Goal: Task Accomplishment & Management: Manage account settings

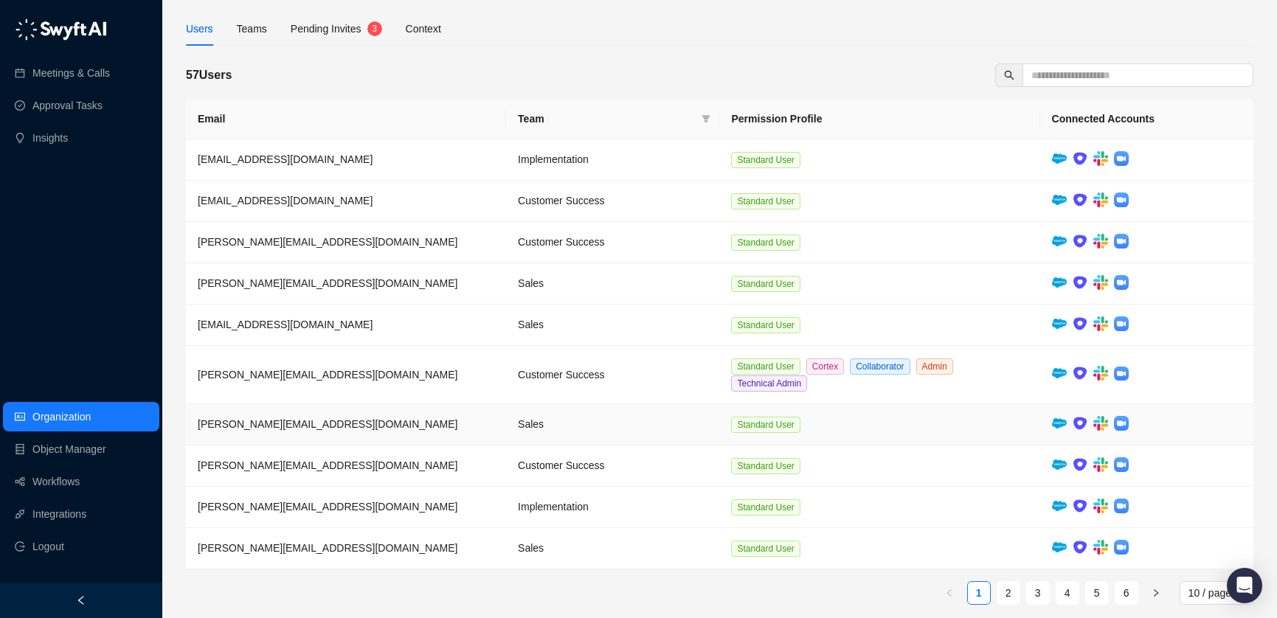
scroll to position [103, 0]
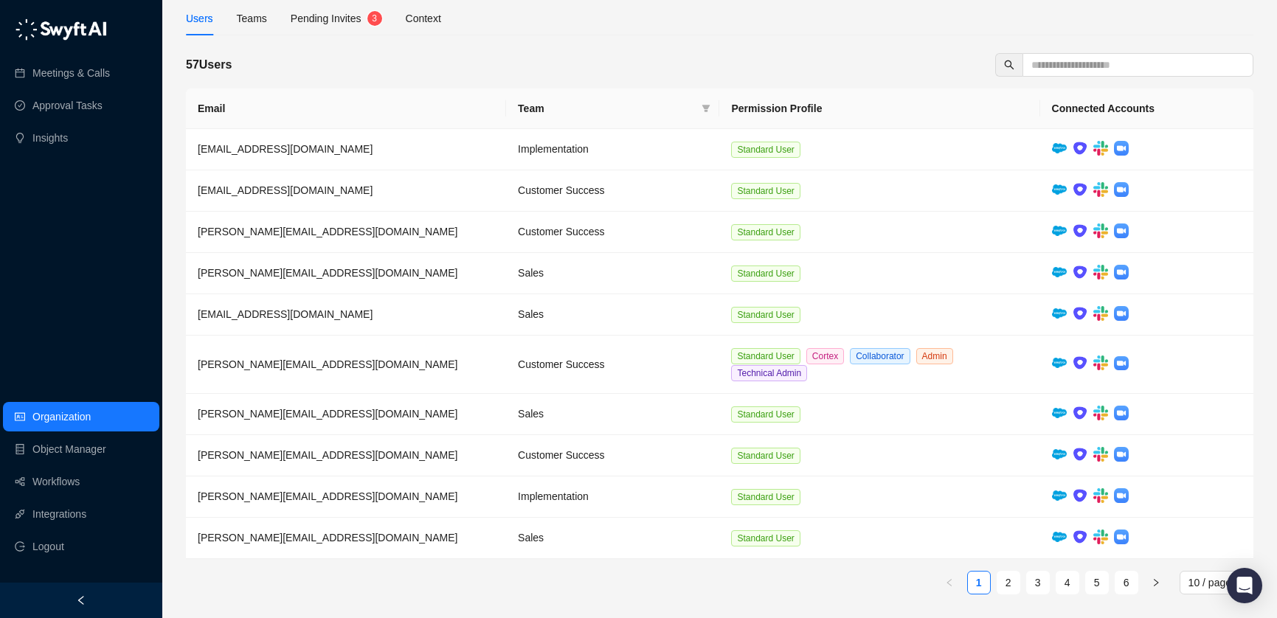
click at [309, 15] on span "Pending Invites" at bounding box center [326, 19] width 71 height 12
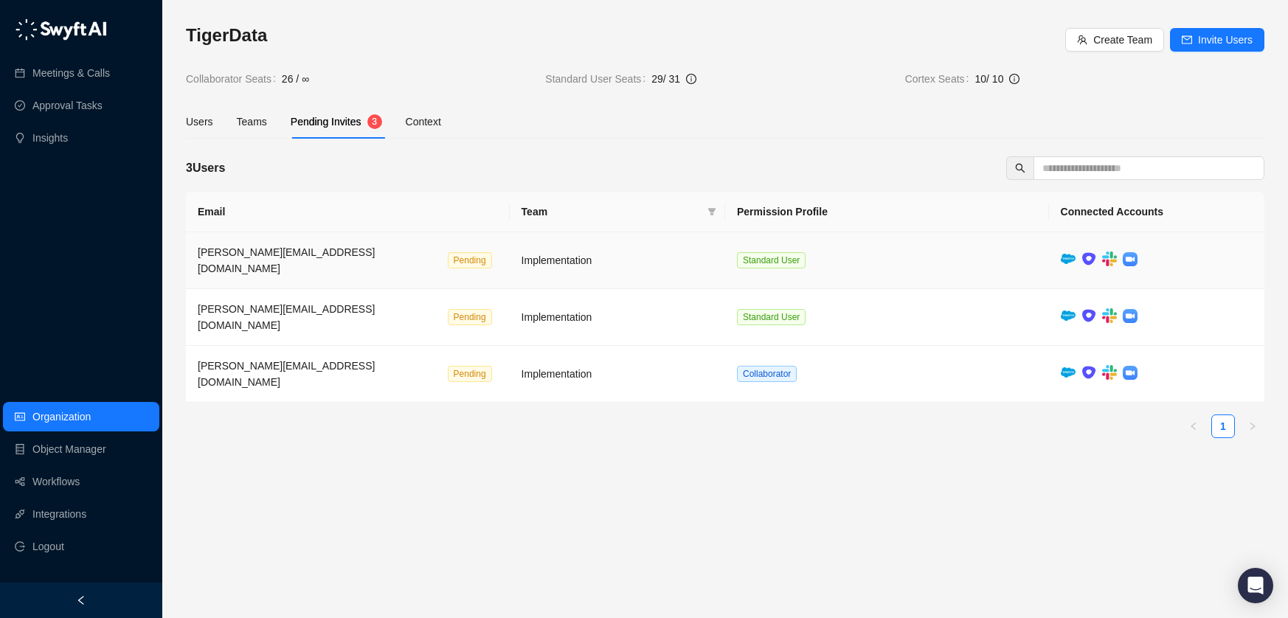
click at [448, 257] on span "Pending" at bounding box center [470, 260] width 44 height 16
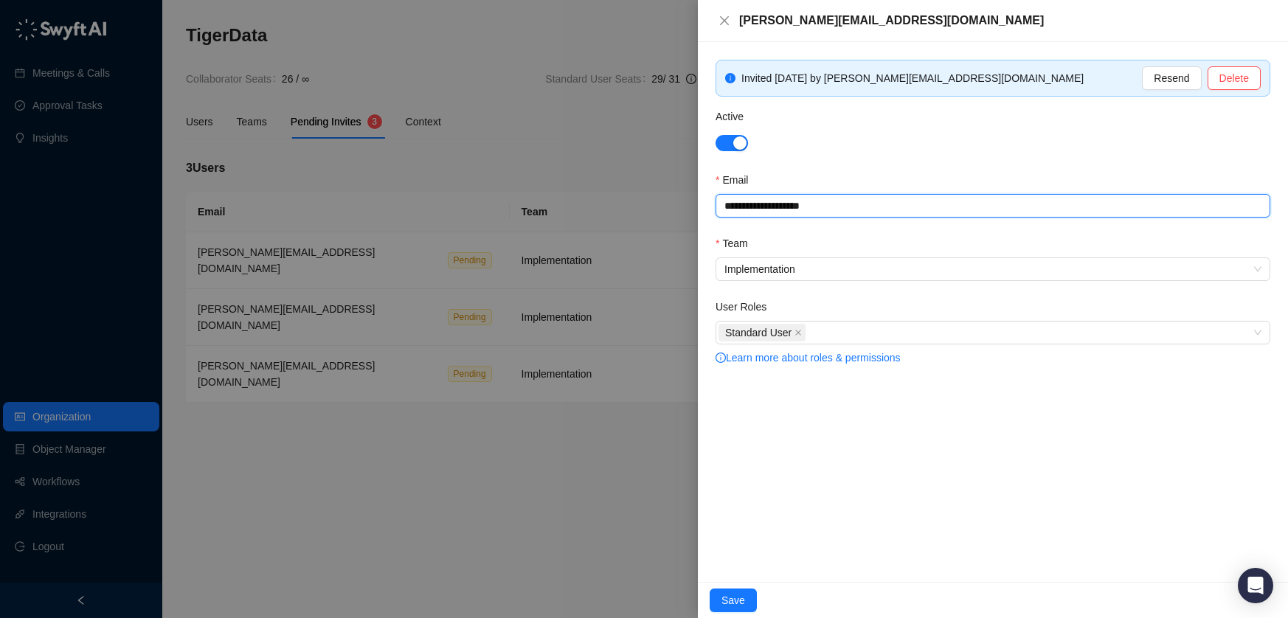
drag, startPoint x: 842, startPoint y: 201, endPoint x: 723, endPoint y: 195, distance: 118.9
click at [723, 195] on input "**********" at bounding box center [993, 206] width 555 height 24
click at [344, 472] on div at bounding box center [644, 309] width 1288 height 618
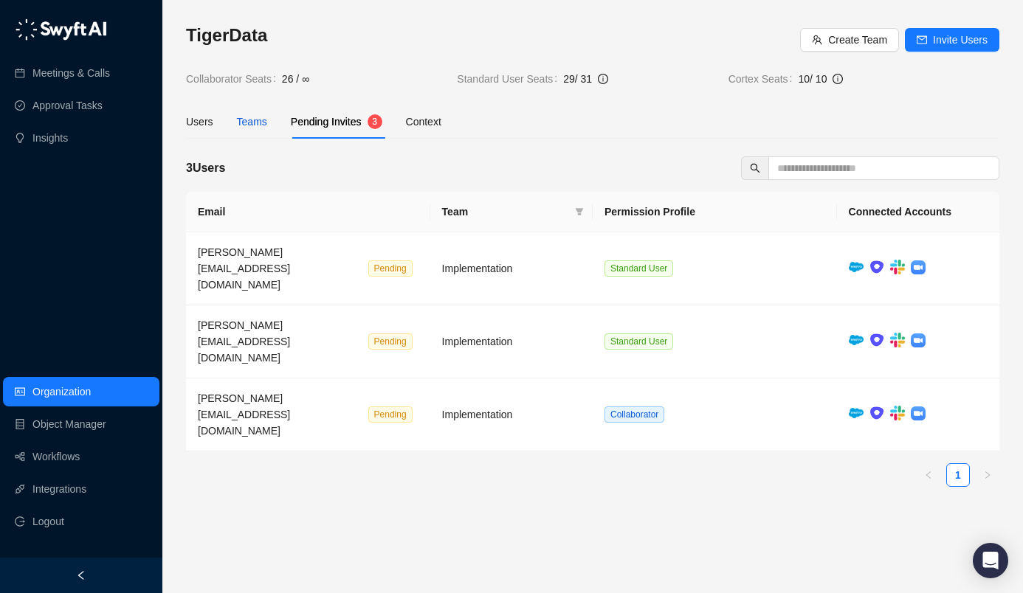
click at [252, 123] on div "Teams" at bounding box center [252, 122] width 30 height 16
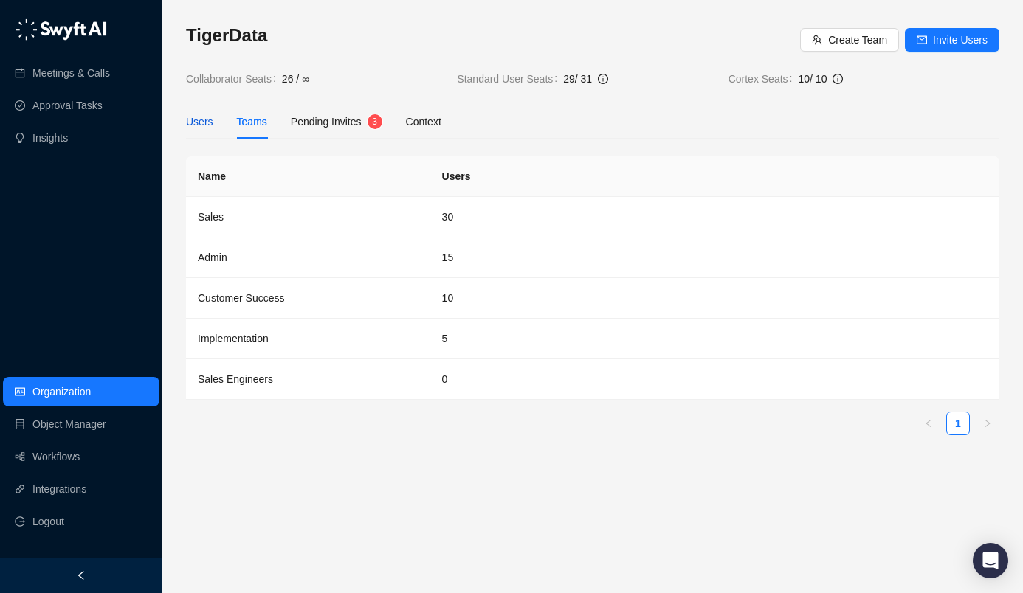
click at [193, 122] on div "Users" at bounding box center [199, 122] width 27 height 16
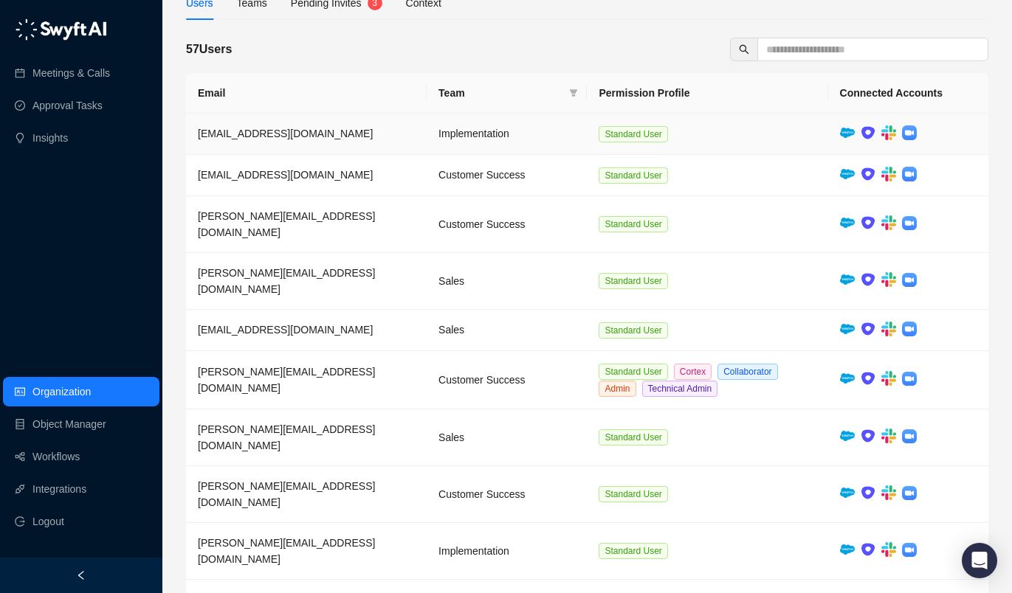
scroll to position [128, 0]
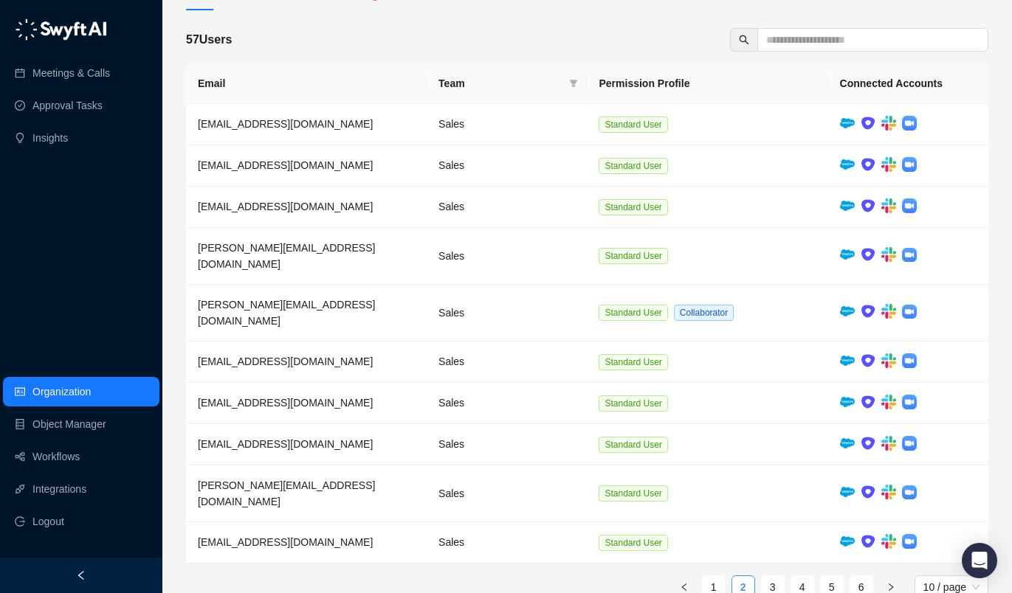
scroll to position [111, 0]
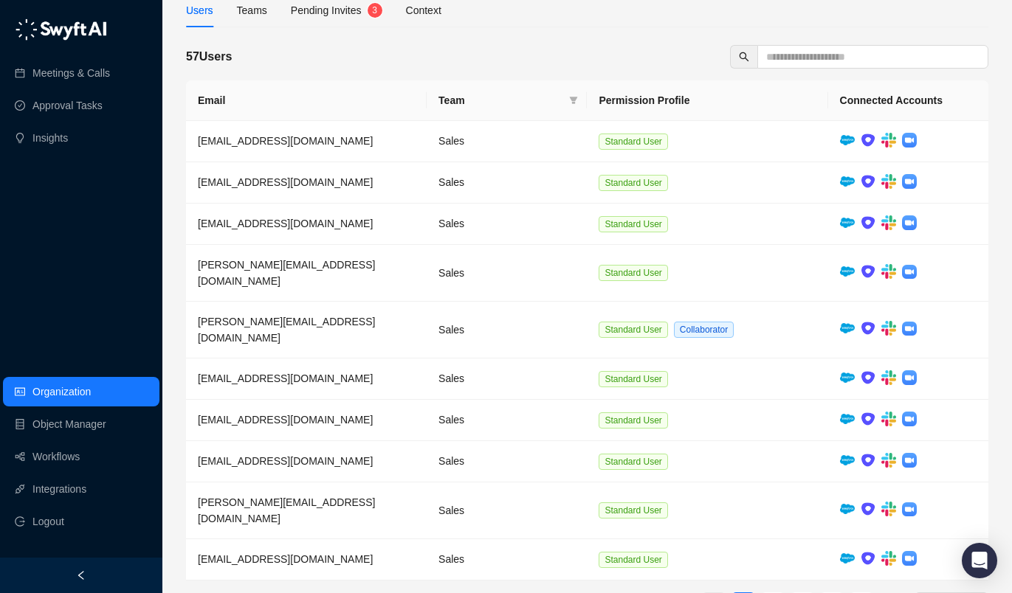
click at [714, 505] on link "1" at bounding box center [713, 604] width 22 height 22
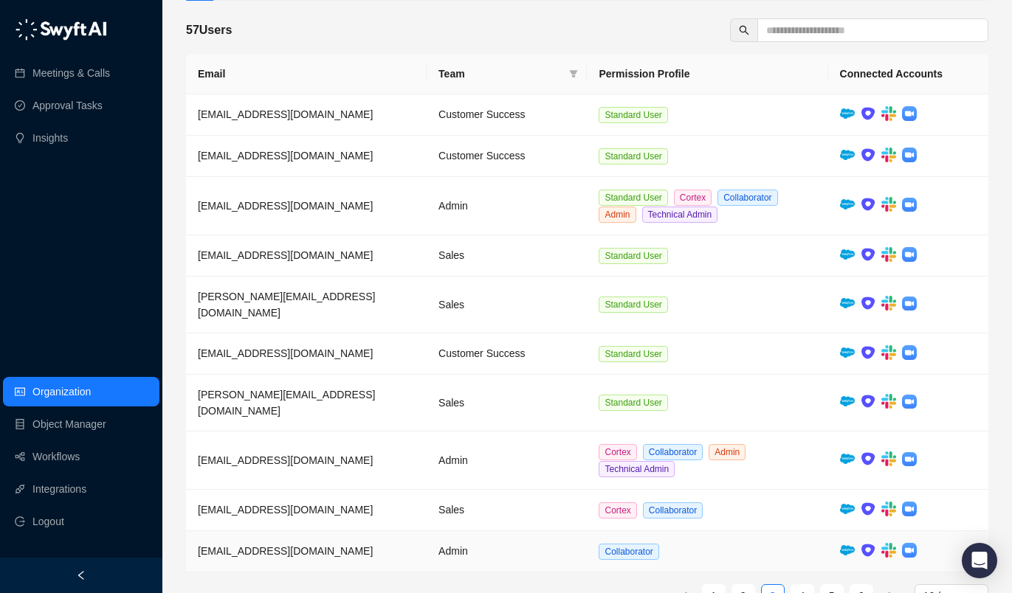
scroll to position [145, 0]
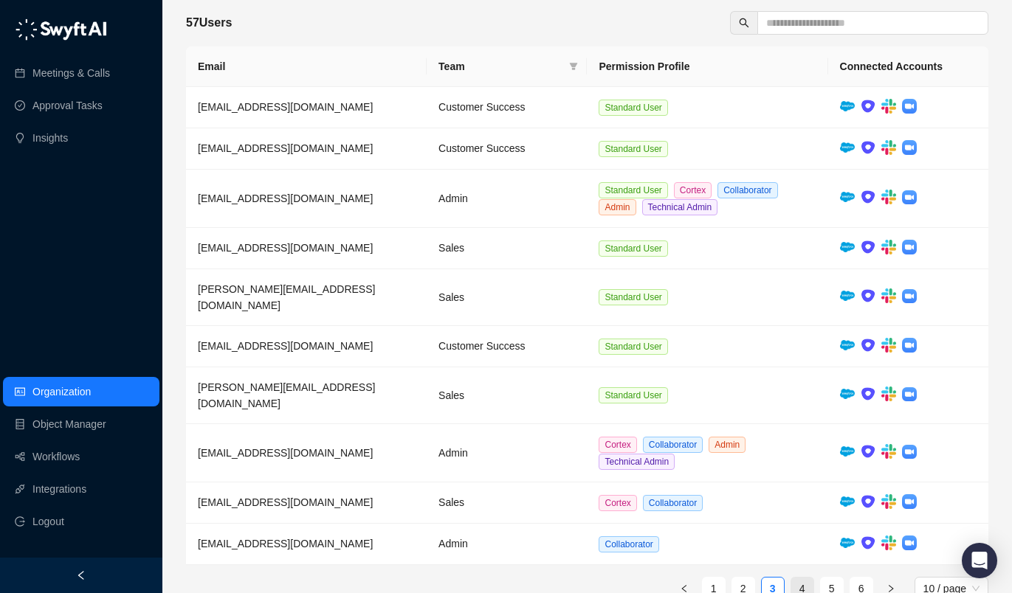
click at [809, 505] on link "4" at bounding box center [802, 589] width 22 height 22
